Goal: Check status: Check status

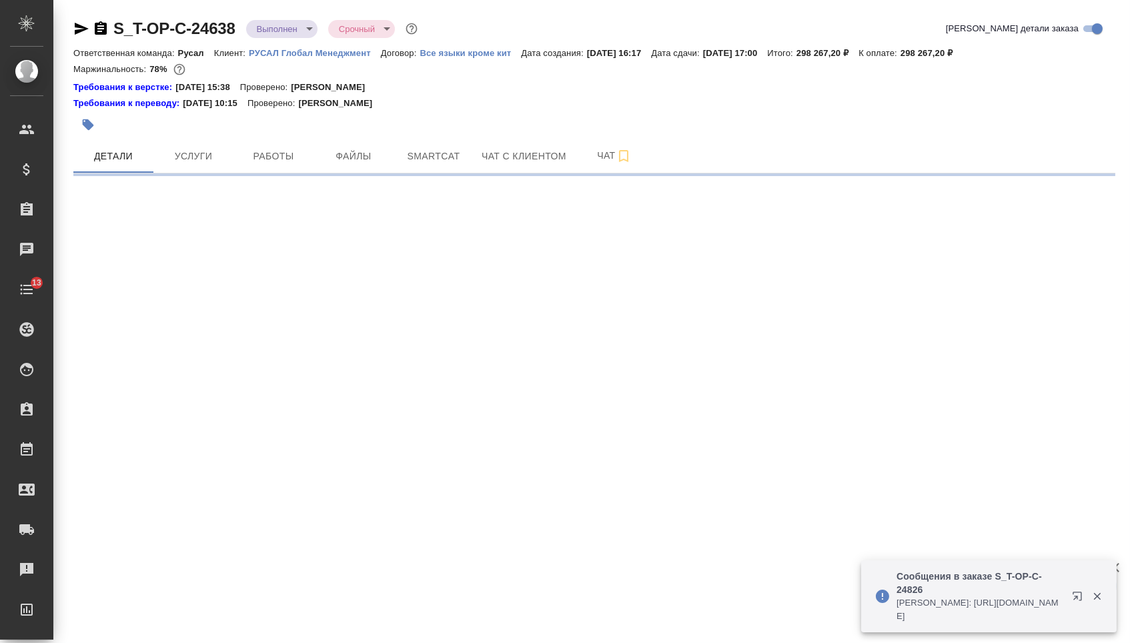
select select "RU"
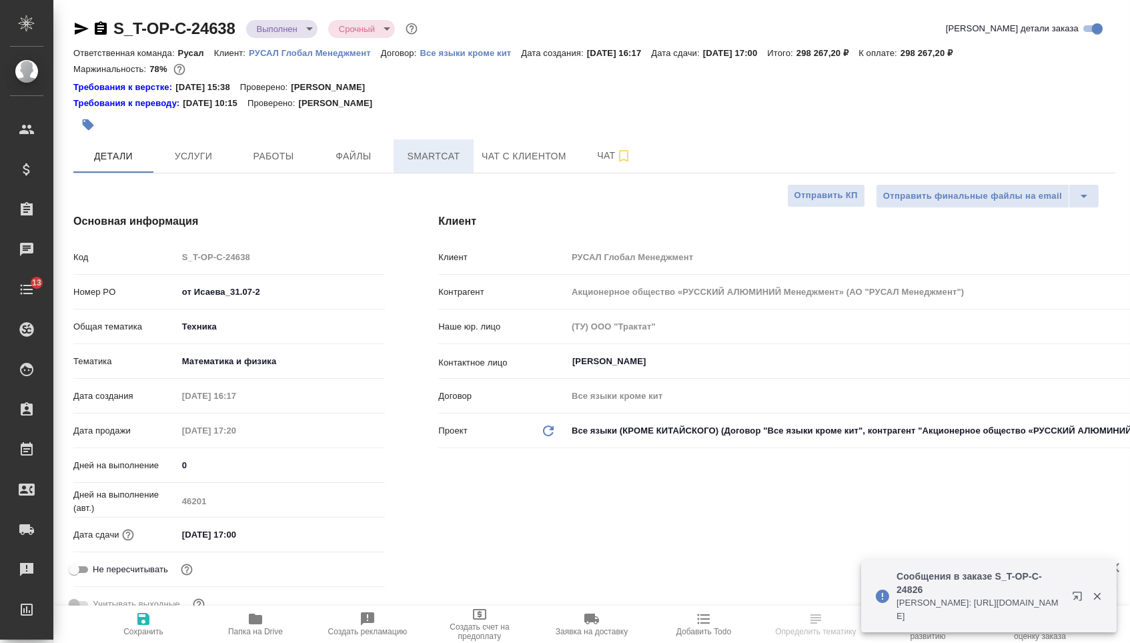
type textarea "x"
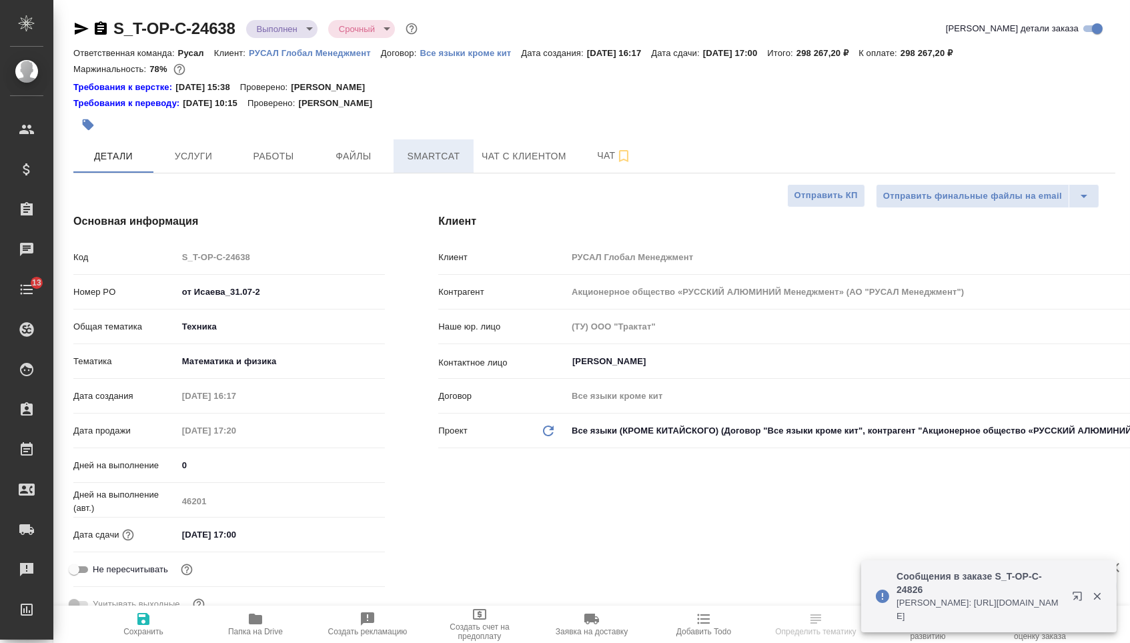
type textarea "x"
type input "Хрусталёва Дарья"
type input "[PERSON_NAME]"
type textarea "x"
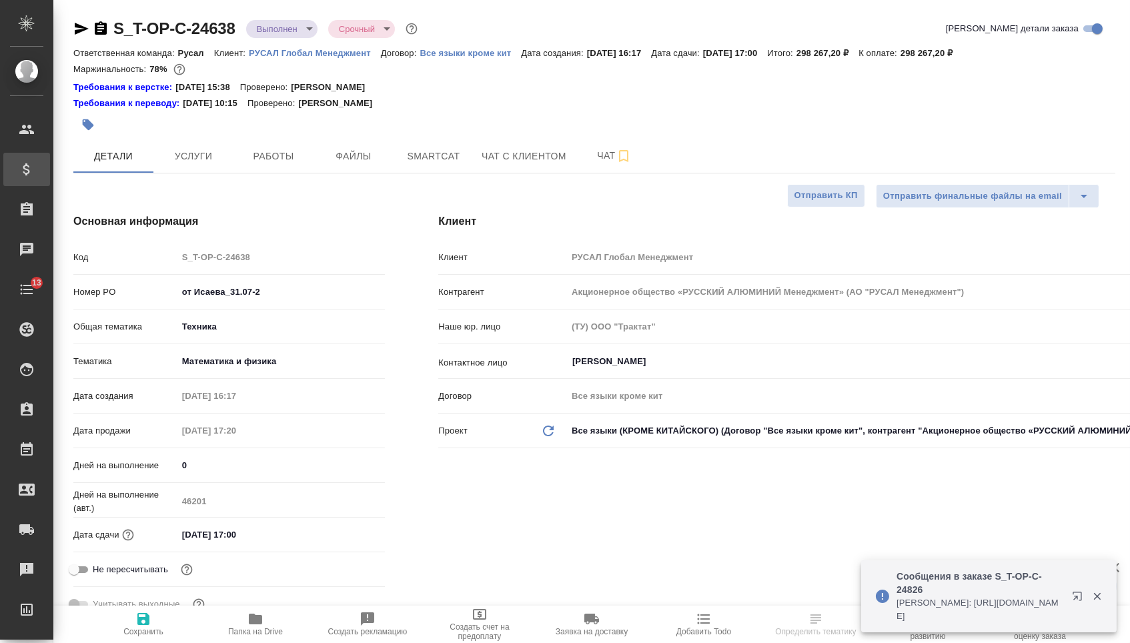
type textarea "x"
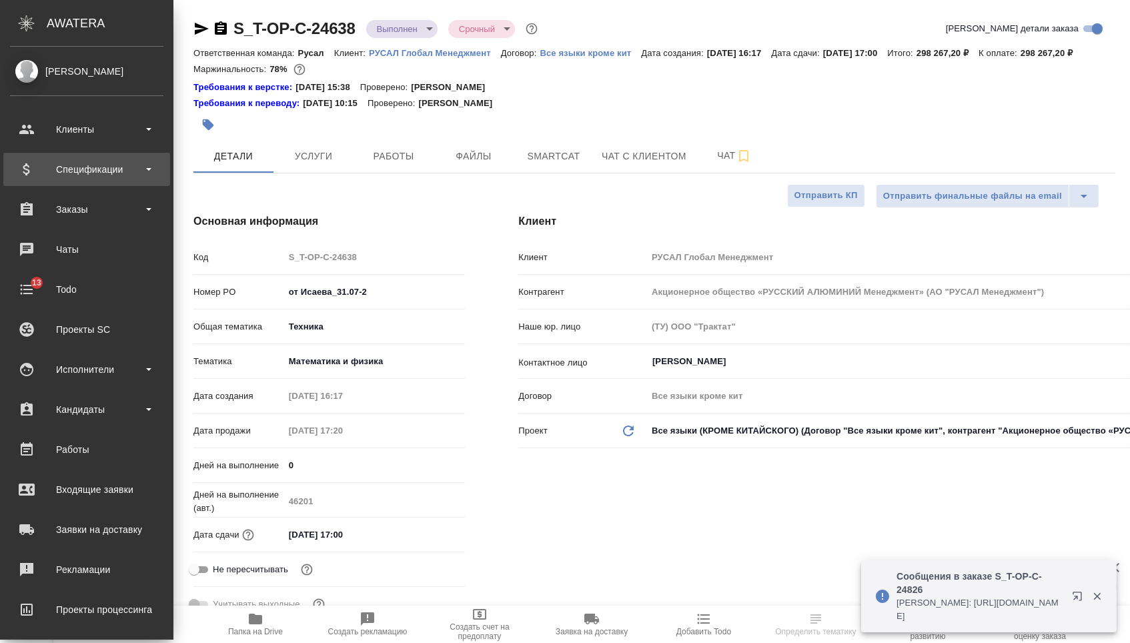
click at [131, 166] on div "Спецификации" at bounding box center [86, 169] width 153 height 20
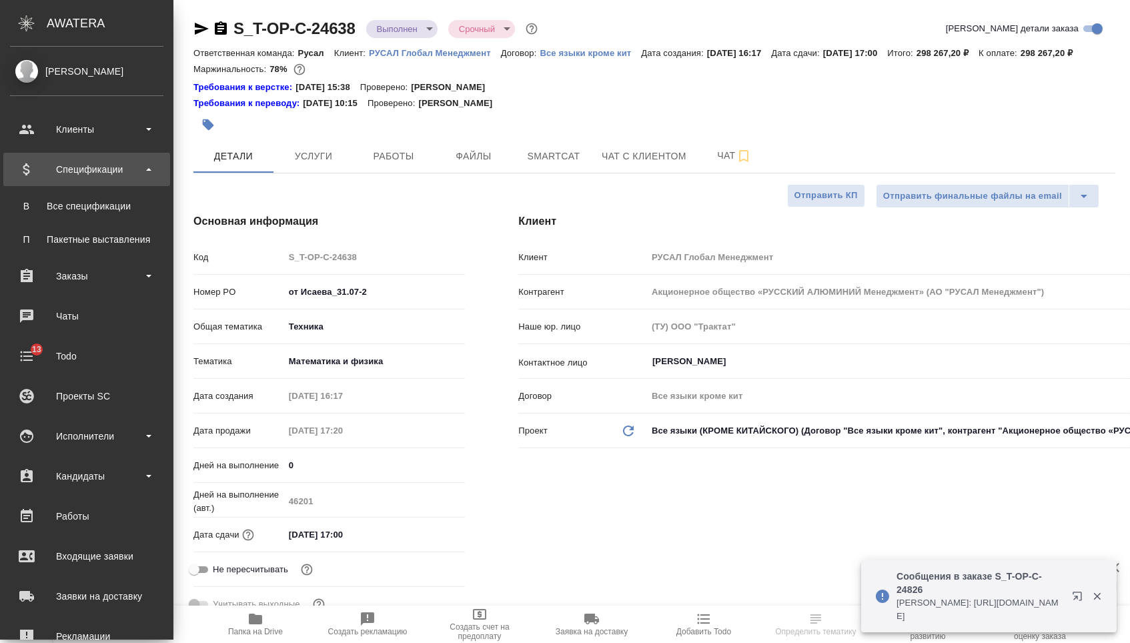
click at [127, 163] on div "Спецификации" at bounding box center [86, 169] width 153 height 20
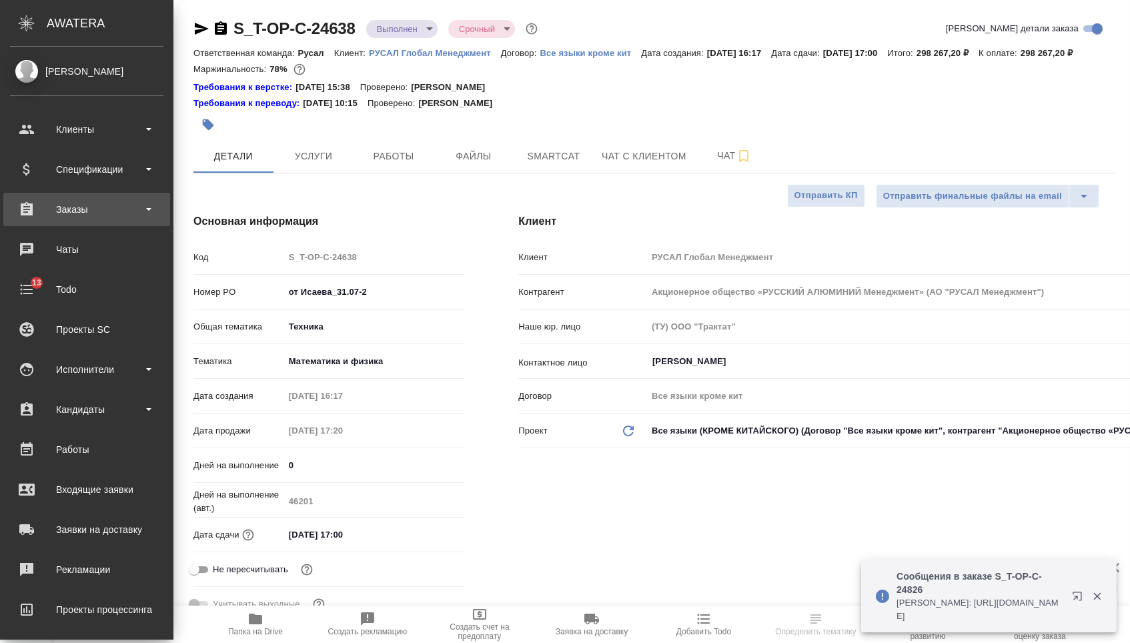
click at [109, 197] on div "Заказы" at bounding box center [86, 209] width 167 height 33
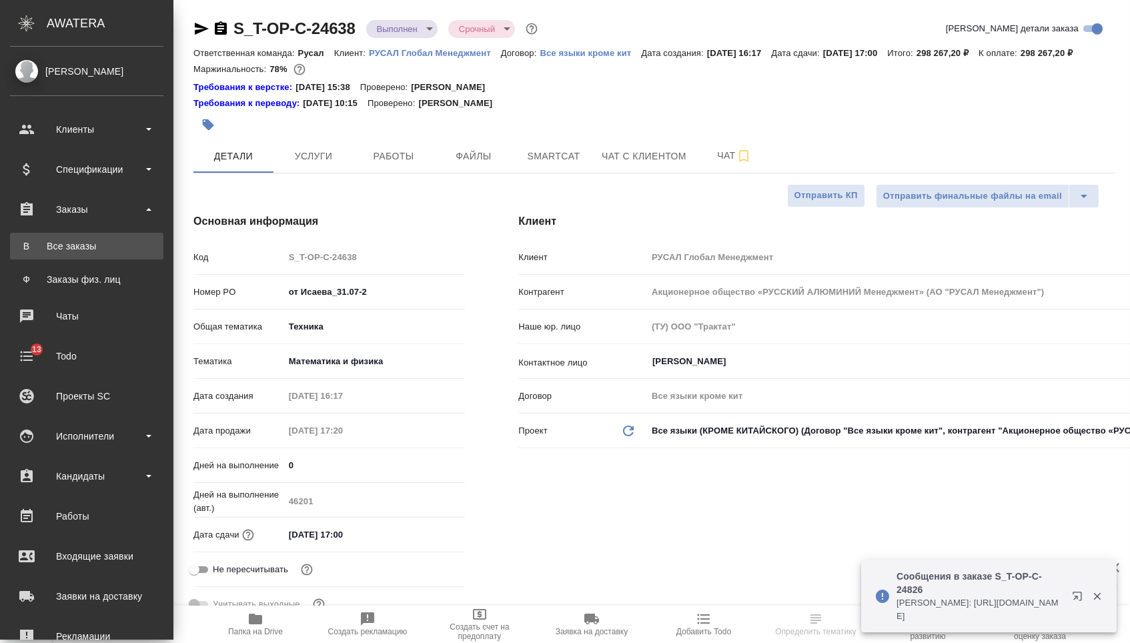
click at [109, 248] on div "Все заказы" at bounding box center [87, 245] width 140 height 13
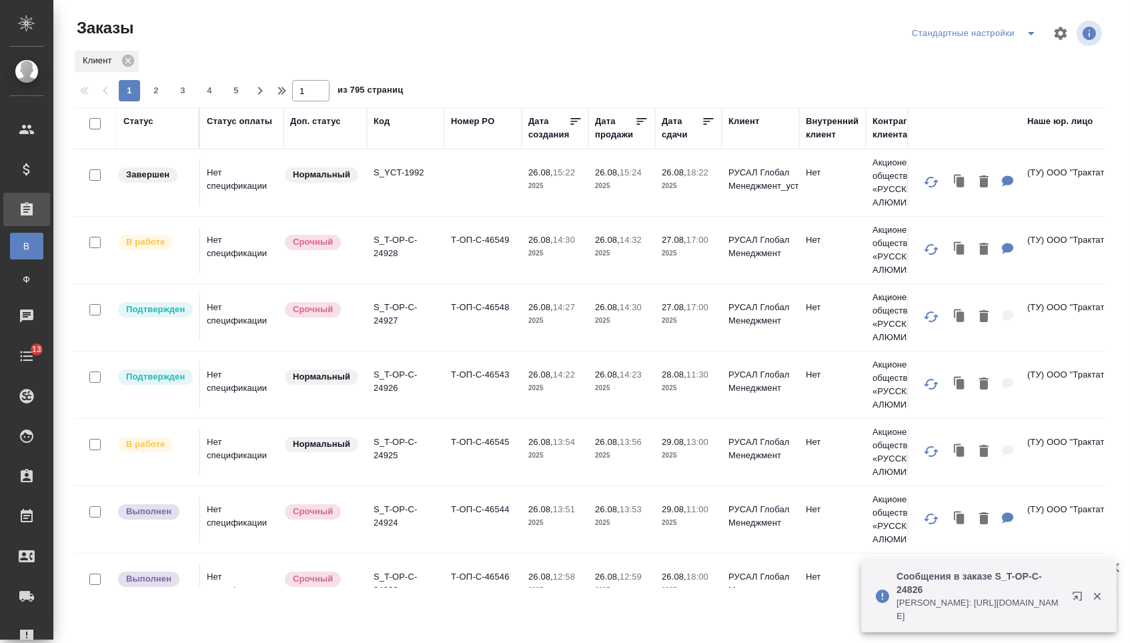
click at [386, 123] on div "Код" at bounding box center [382, 121] width 16 height 13
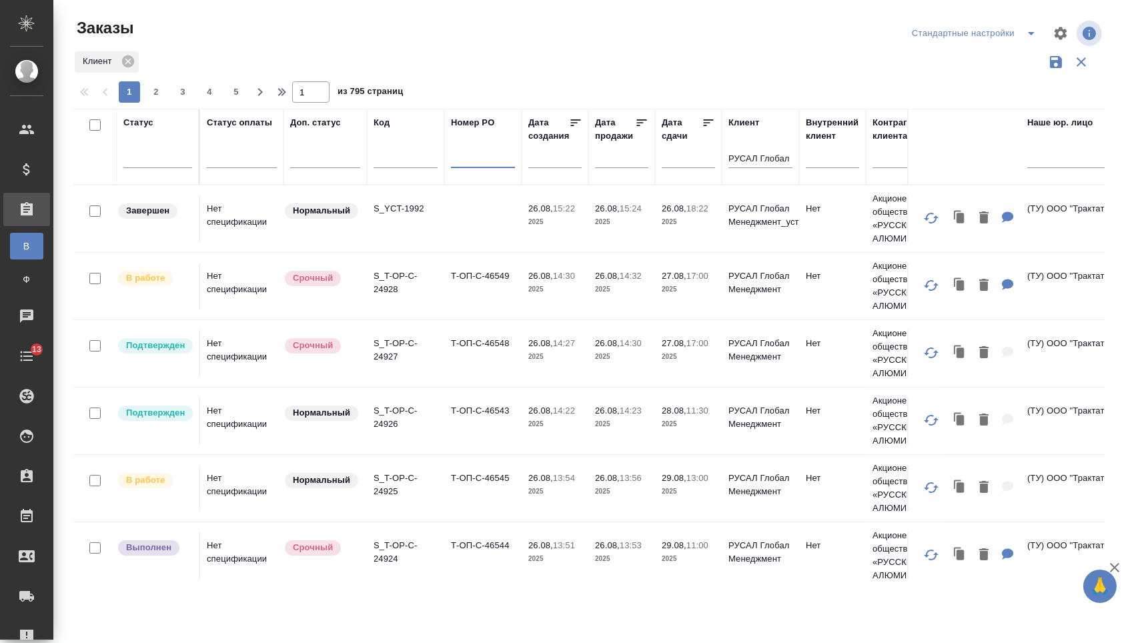
click at [486, 168] on input "text" at bounding box center [483, 159] width 64 height 17
paste input "Т-ОП-С-46519"
type input "Т-ОП-С-46519"
